Goal: Task Accomplishment & Management: Use online tool/utility

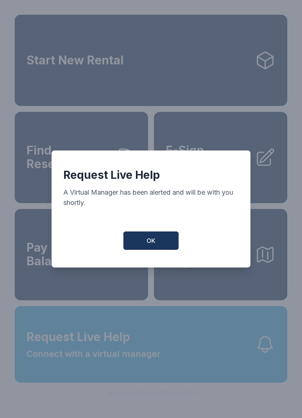
click at [165, 246] on button "OK" at bounding box center [150, 240] width 55 height 18
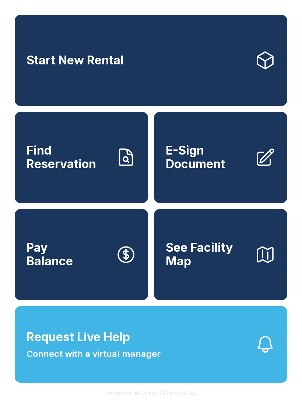
click at [231, 188] on link "E-Sign Document" at bounding box center [220, 157] width 133 height 91
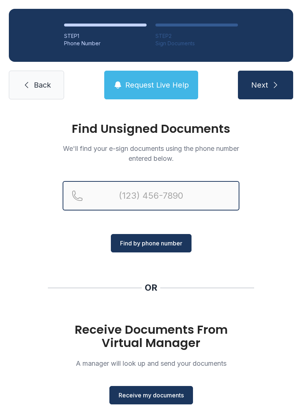
click at [169, 195] on input "Reservation phone number" at bounding box center [151, 195] width 177 height 29
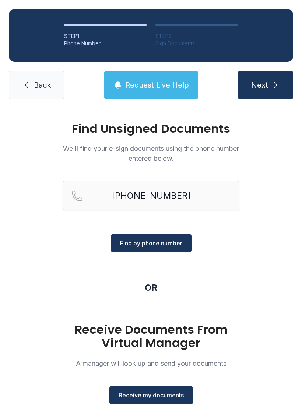
click at [181, 244] on span "Find by phone number" at bounding box center [151, 243] width 62 height 9
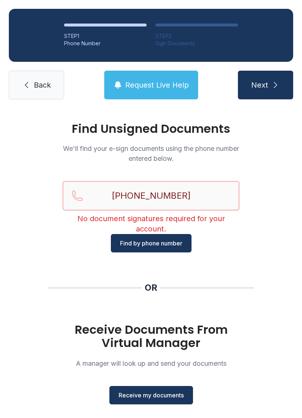
click at [214, 192] on input "[PHONE_NUMBER]" at bounding box center [151, 195] width 177 height 29
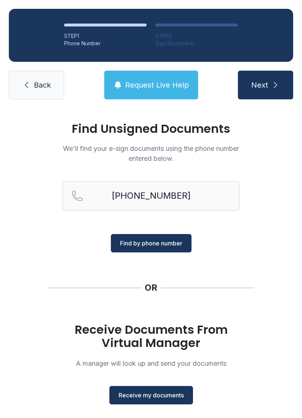
click at [179, 244] on span "Find by phone number" at bounding box center [151, 243] width 62 height 9
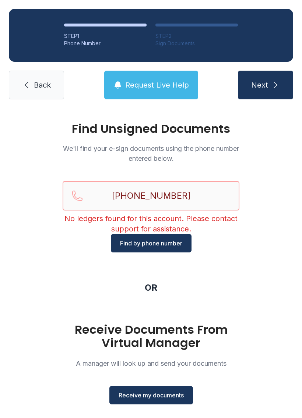
click at [207, 195] on input "[PHONE_NUMBER]" at bounding box center [151, 195] width 177 height 29
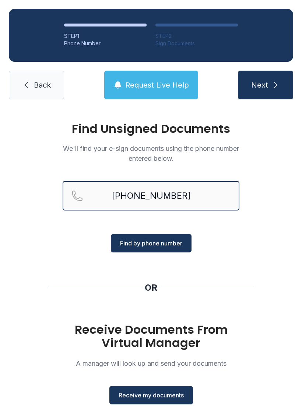
type input "[PHONE_NUMBER]"
click at [268, 89] on button "Next" at bounding box center [265, 85] width 55 height 29
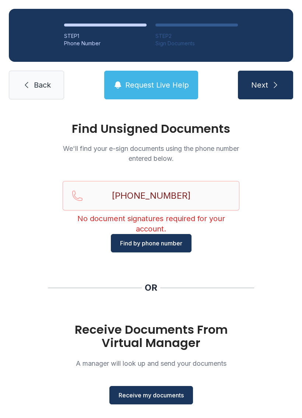
click at [36, 92] on link "Back" at bounding box center [36, 85] width 55 height 29
